Goal: Navigation & Orientation: Find specific page/section

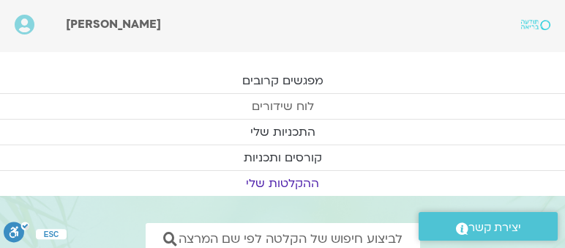
click at [494, 105] on link "לוח שידורים" at bounding box center [282, 106] width 565 height 25
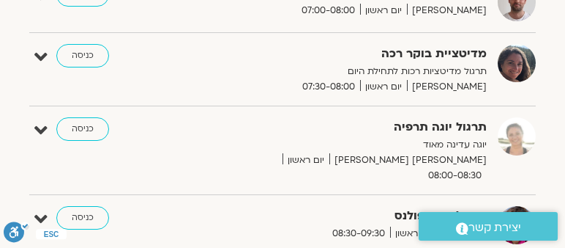
scroll to position [502, 0]
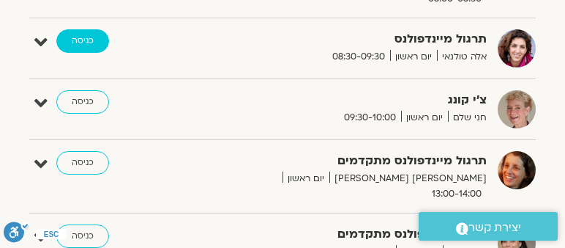
click at [85, 29] on link "כניסה" at bounding box center [82, 40] width 53 height 23
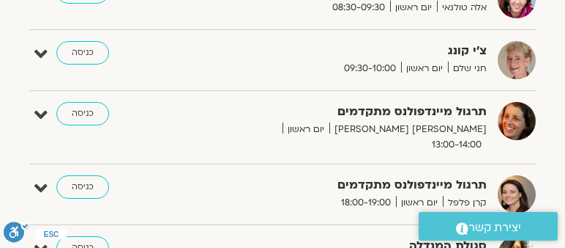
scroll to position [557, 0]
